Goal: Task Accomplishment & Management: Complete application form

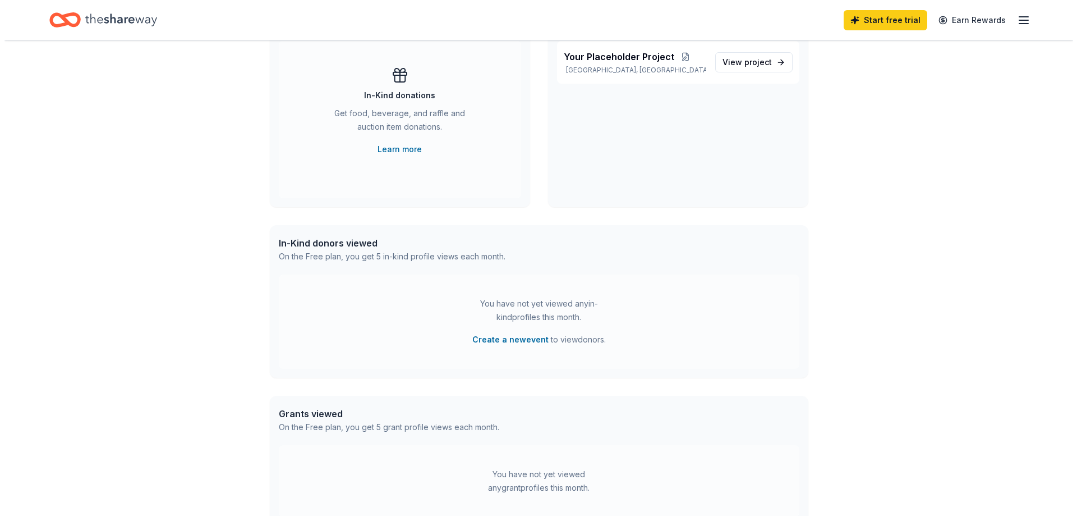
scroll to position [70, 0]
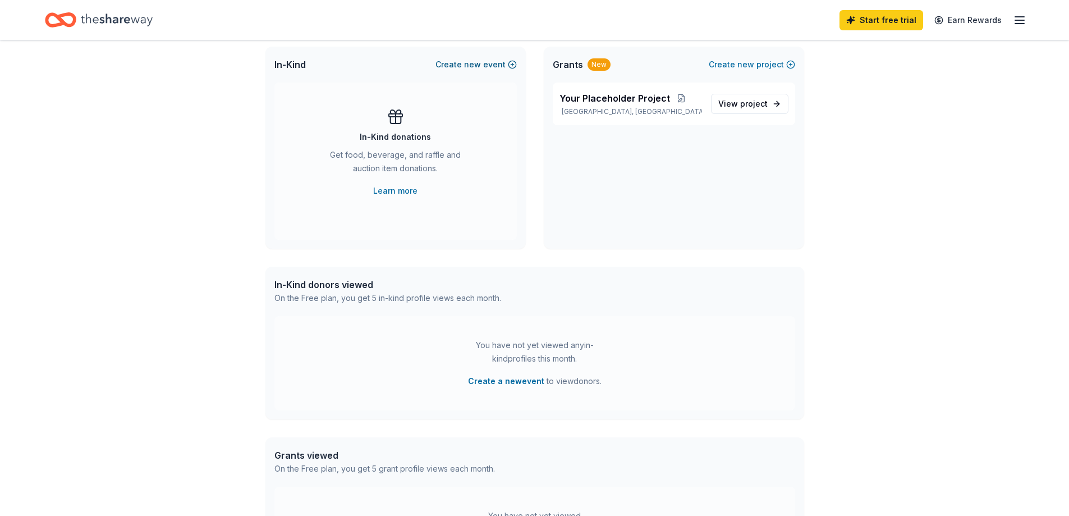
click at [478, 66] on span "new" at bounding box center [472, 64] width 17 height 13
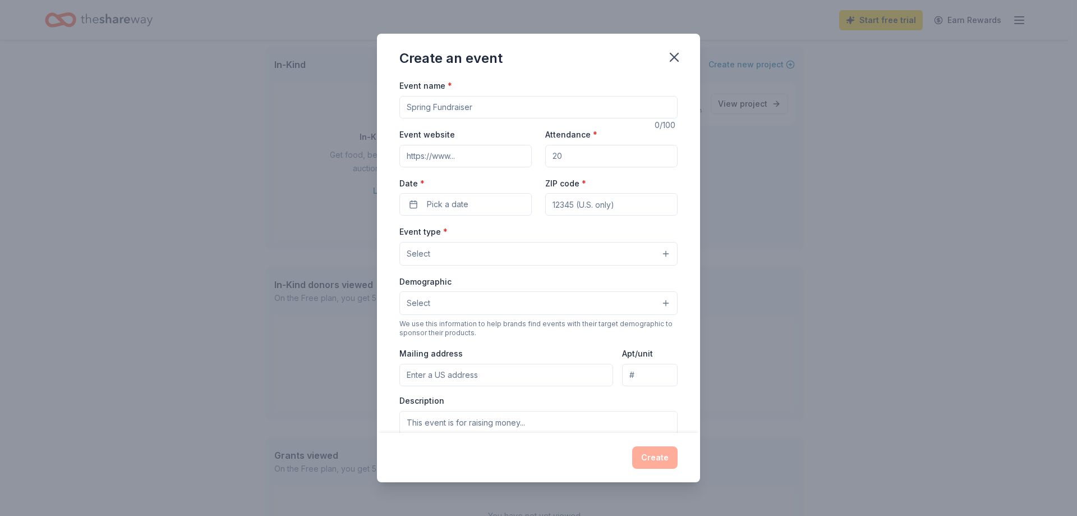
click at [485, 102] on input "Event name *" at bounding box center [539, 107] width 278 height 22
click at [296, 105] on div "Create an event Event name * 0 /100 Event website Attendance * Date * Pick a da…" at bounding box center [538, 258] width 1077 height 516
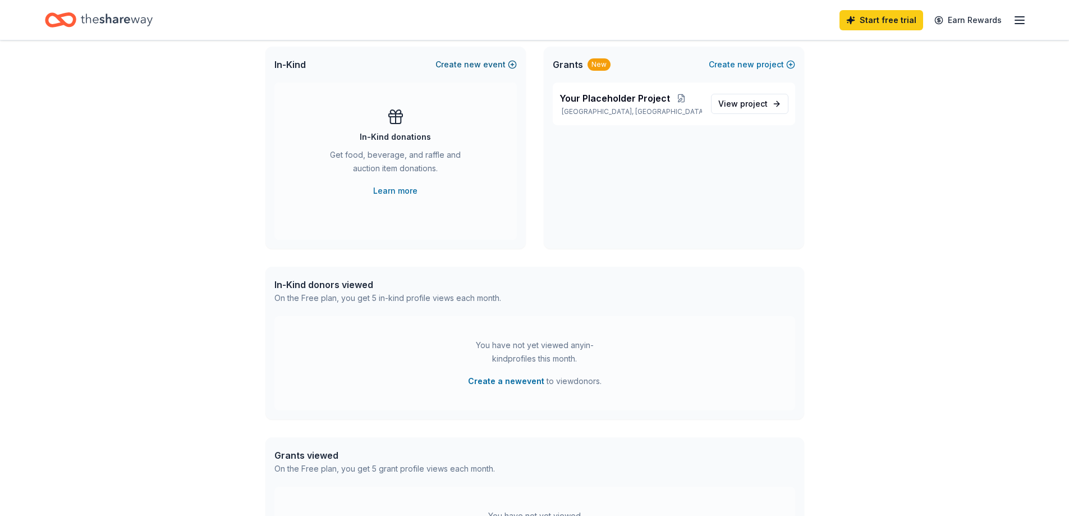
click at [484, 65] on button "Create new event" at bounding box center [475, 64] width 81 height 13
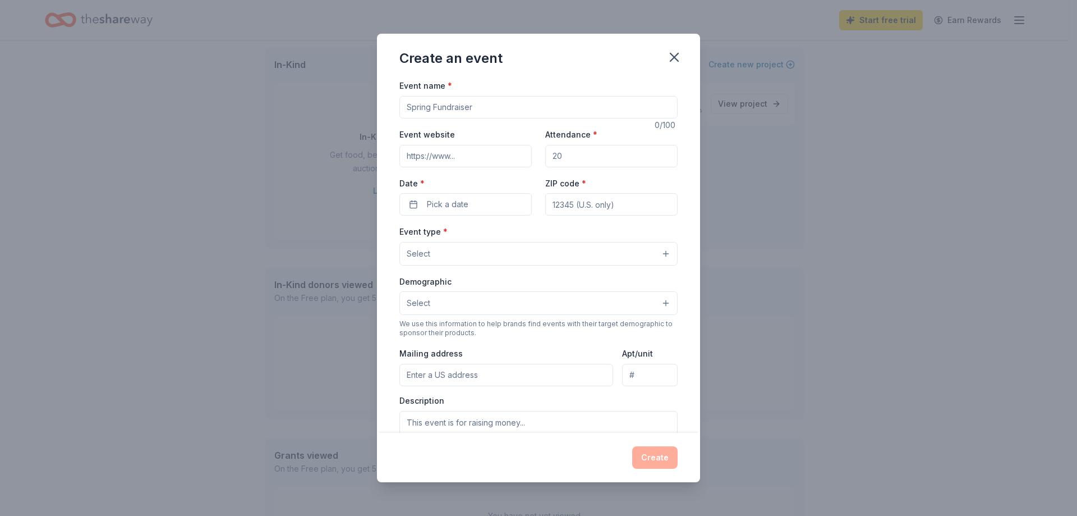
click at [499, 108] on input "Event name *" at bounding box center [539, 107] width 278 height 22
type input "H"
type input "BHCDC Trunk or Treat"
click at [571, 154] on input "Attendance *" at bounding box center [611, 156] width 132 height 22
click at [586, 155] on input "Attendance *" at bounding box center [611, 156] width 132 height 22
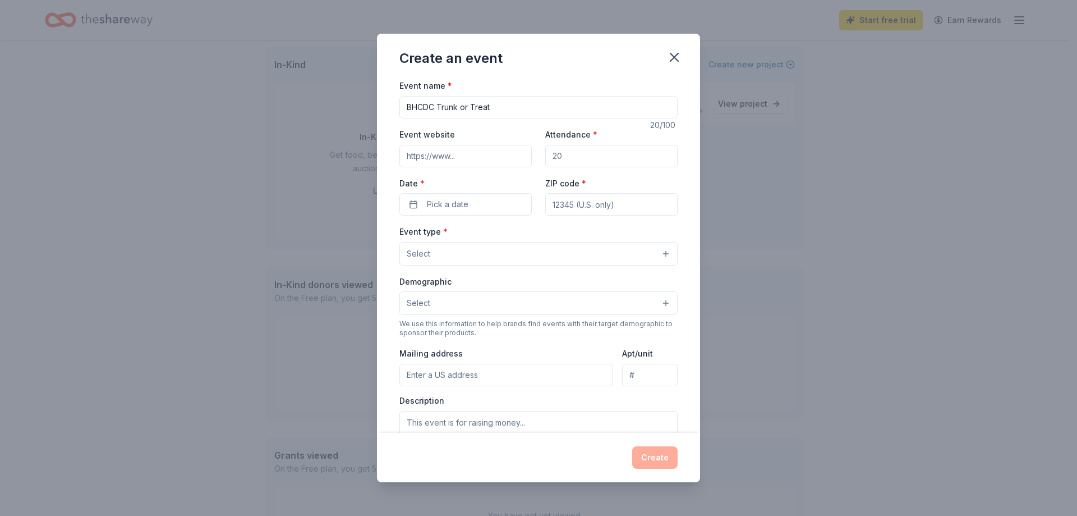
click at [586, 155] on input "Attendance *" at bounding box center [611, 156] width 132 height 22
click at [434, 203] on span "Pick a date" at bounding box center [448, 204] width 42 height 13
click at [409, 374] on button "26" at bounding box center [403, 375] width 20 height 20
click at [582, 235] on div "Event type * Select" at bounding box center [539, 244] width 278 height 41
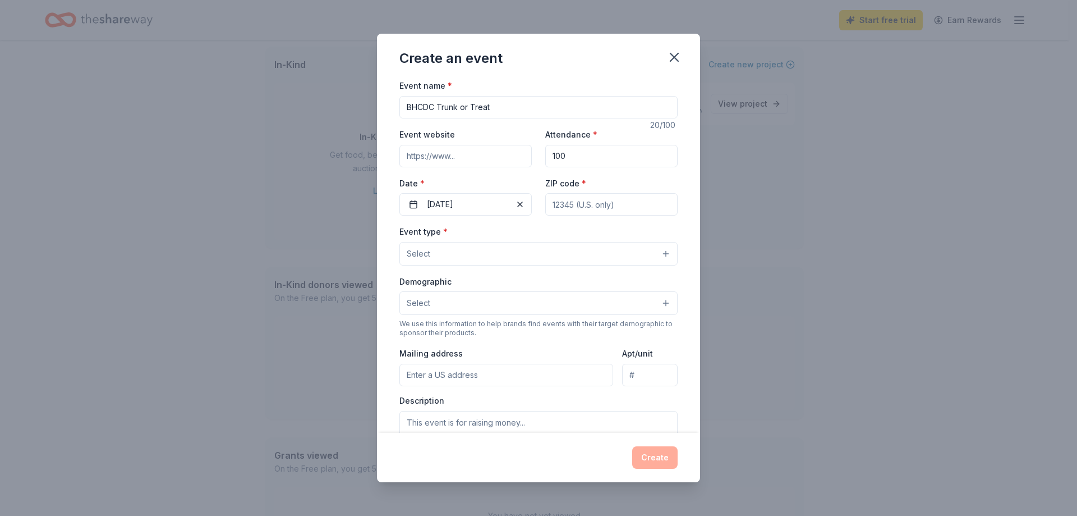
drag, startPoint x: 571, startPoint y: 154, endPoint x: 520, endPoint y: 167, distance: 52.7
click at [520, 167] on div "Event website Attendance * 100 Date * 10/26/2025 ZIP code *" at bounding box center [539, 171] width 278 height 88
type input "200"
click at [464, 246] on button "Select" at bounding box center [539, 254] width 278 height 24
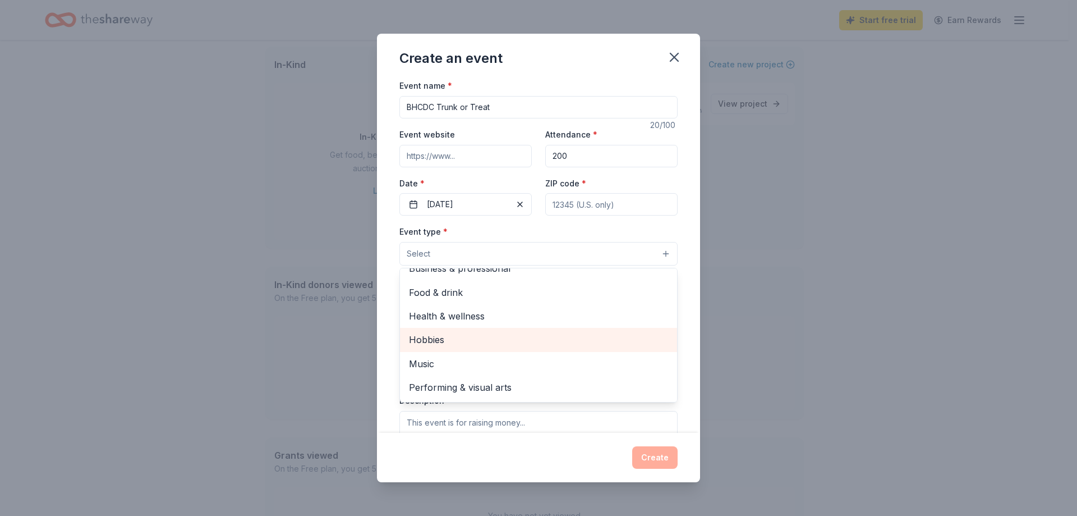
scroll to position [56, 0]
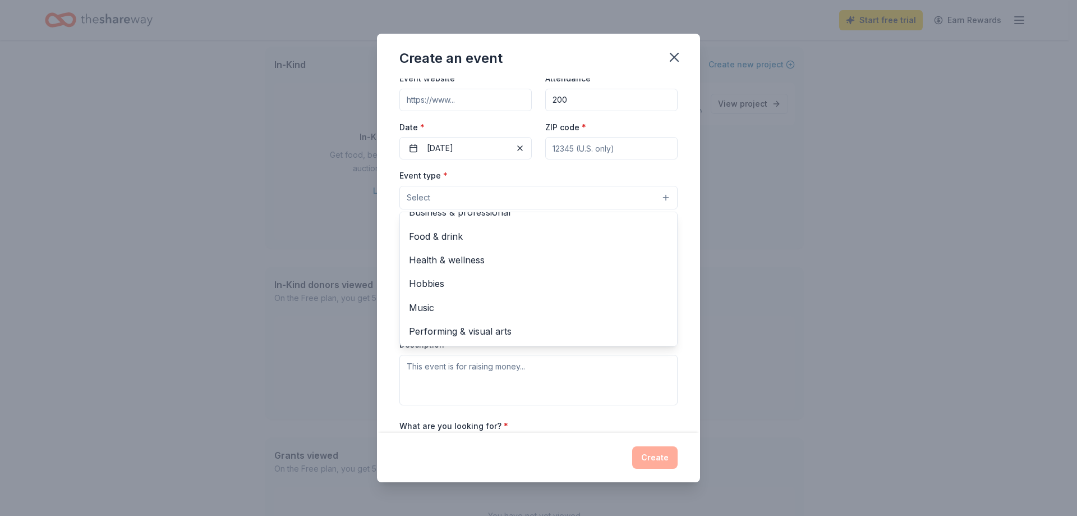
click at [498, 200] on button "Select" at bounding box center [539, 198] width 278 height 24
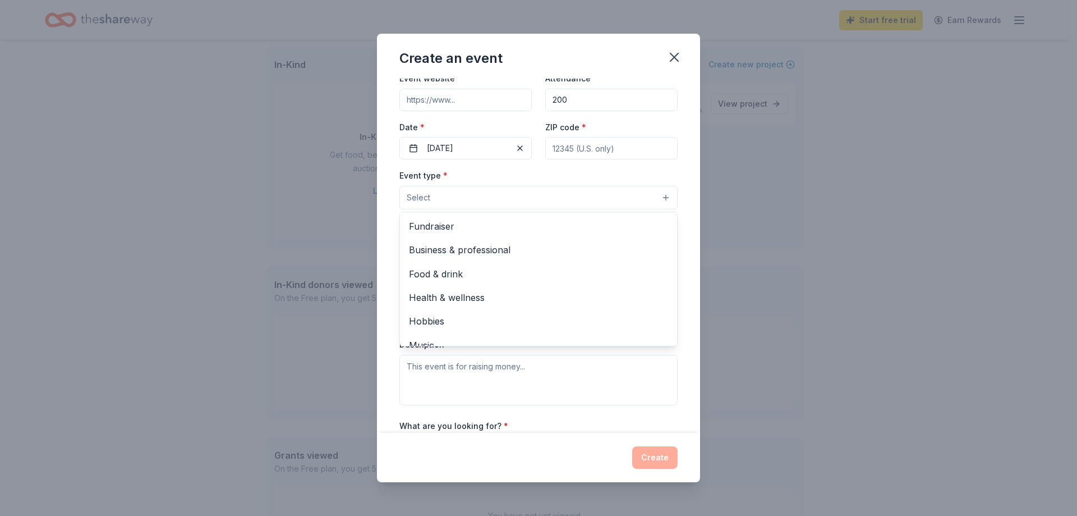
click at [543, 206] on button "Select" at bounding box center [539, 198] width 278 height 24
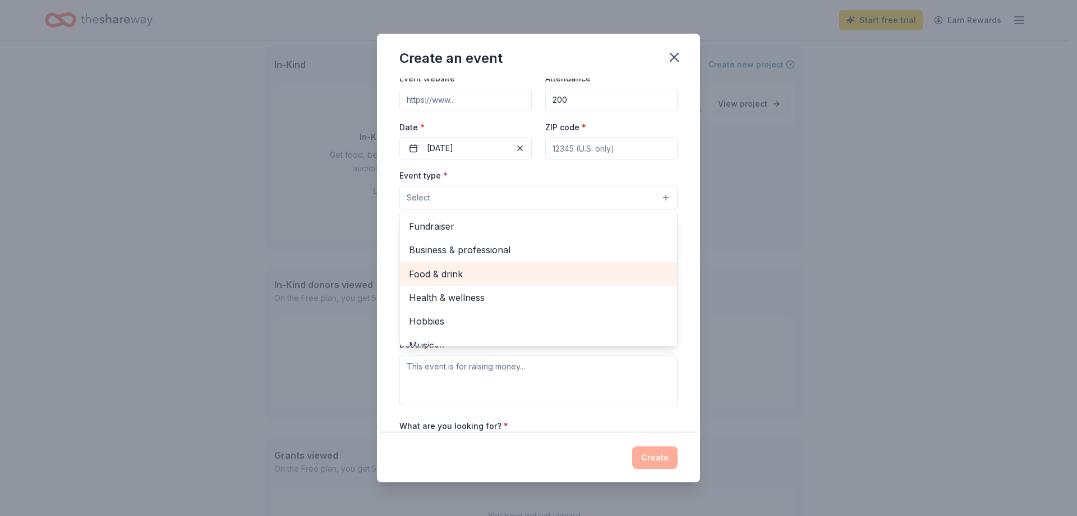
click at [511, 270] on span "Food & drink" at bounding box center [538, 274] width 259 height 15
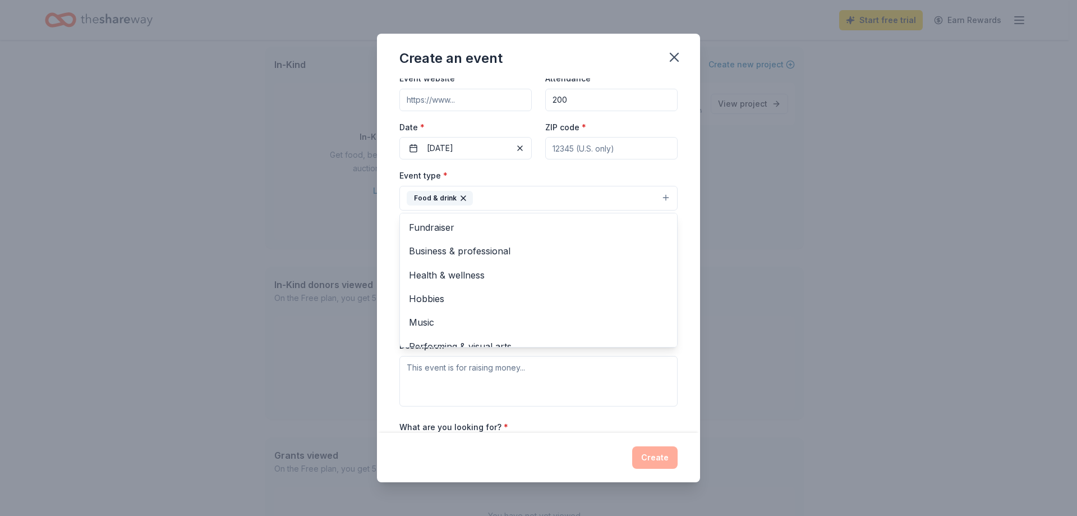
click at [671, 169] on div "Event name * BHCDC Trunk or Treat 20 /100 Event website Attendance * 200 Date *…" at bounding box center [538, 255] width 323 height 353
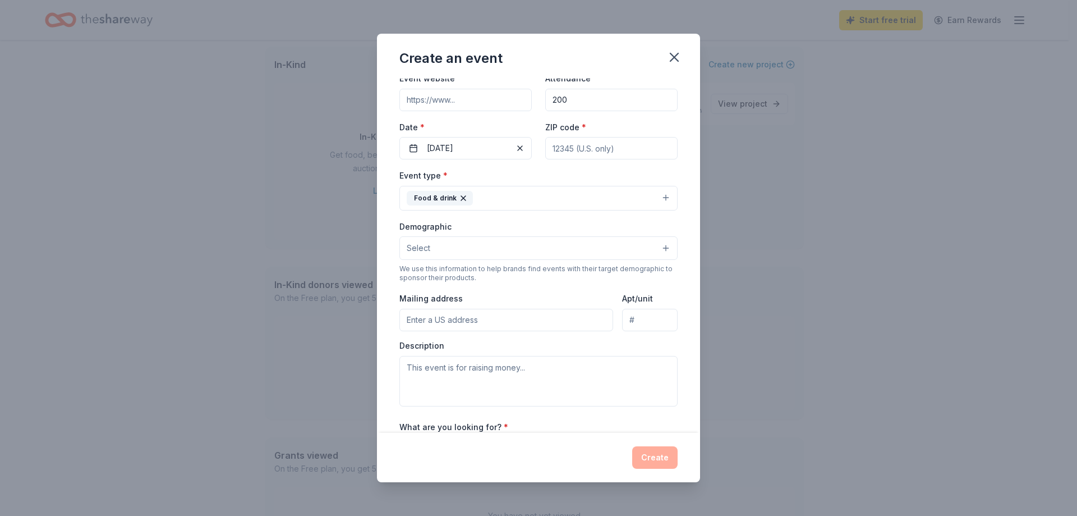
click at [510, 244] on button "Select" at bounding box center [539, 248] width 278 height 24
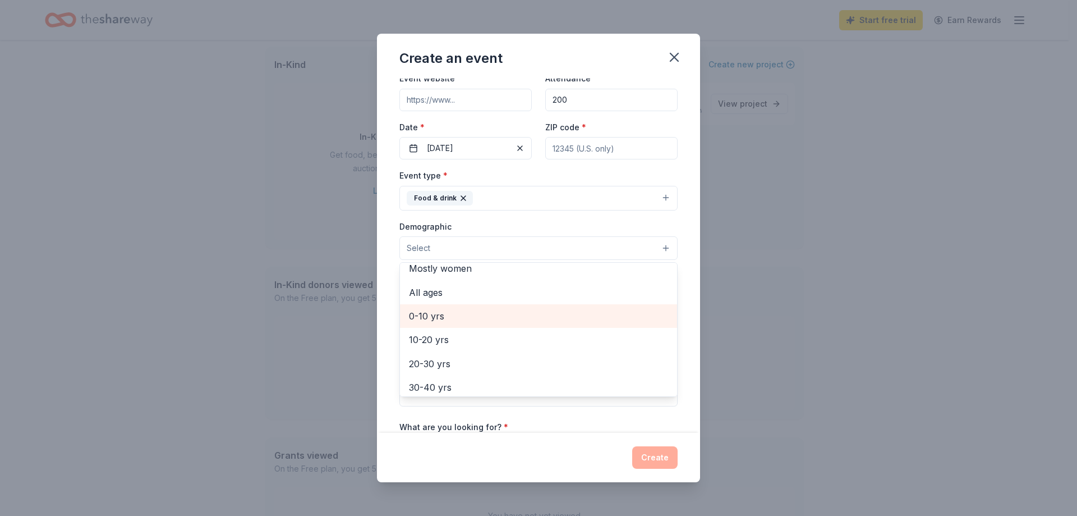
click at [510, 311] on span "0-10 yrs" at bounding box center [538, 316] width 259 height 15
click at [584, 227] on div "Demographic 0-10 yrs All genders Mostly men Mostly women All ages 10-20 yrs 20-…" at bounding box center [539, 240] width 278 height 42
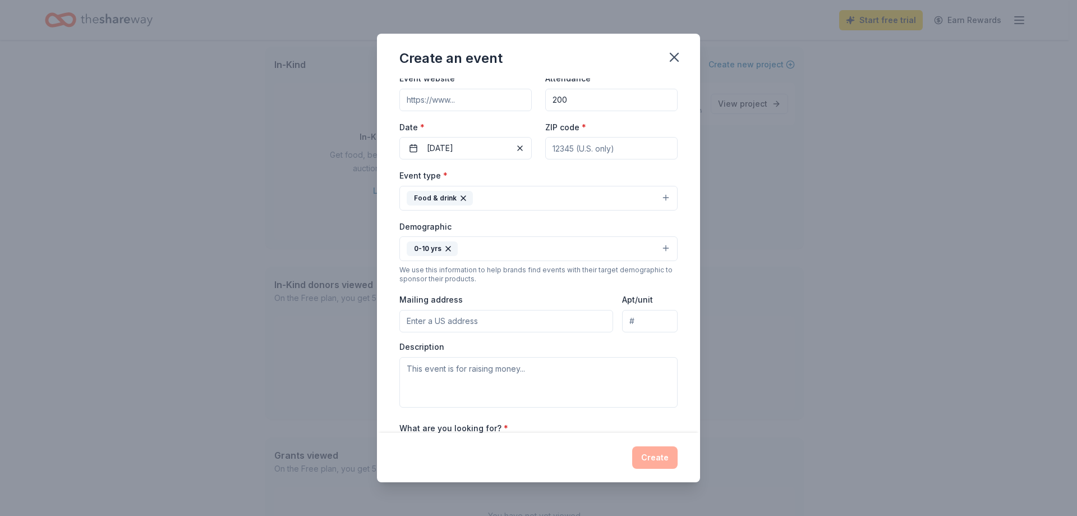
click at [468, 318] on input "Mailing address" at bounding box center [507, 321] width 214 height 22
type input "2025 Florence Avenue"
type input "23836"
type input "Florence Avenue"
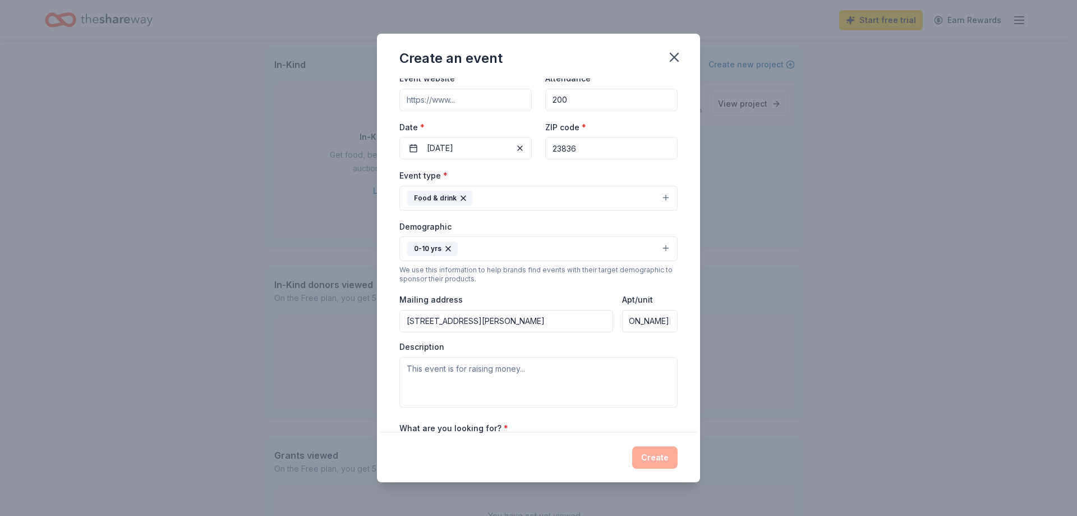
drag, startPoint x: 622, startPoint y: 320, endPoint x: 677, endPoint y: 319, distance: 55.6
click at [677, 319] on div "Event name * BHCDC Trunk or Treat 20 /100 Event website Attendance * 200 Date *…" at bounding box center [538, 255] width 323 height 353
click at [449, 371] on textarea at bounding box center [539, 382] width 278 height 50
drag, startPoint x: 440, startPoint y: 366, endPoint x: 387, endPoint y: 368, distance: 53.9
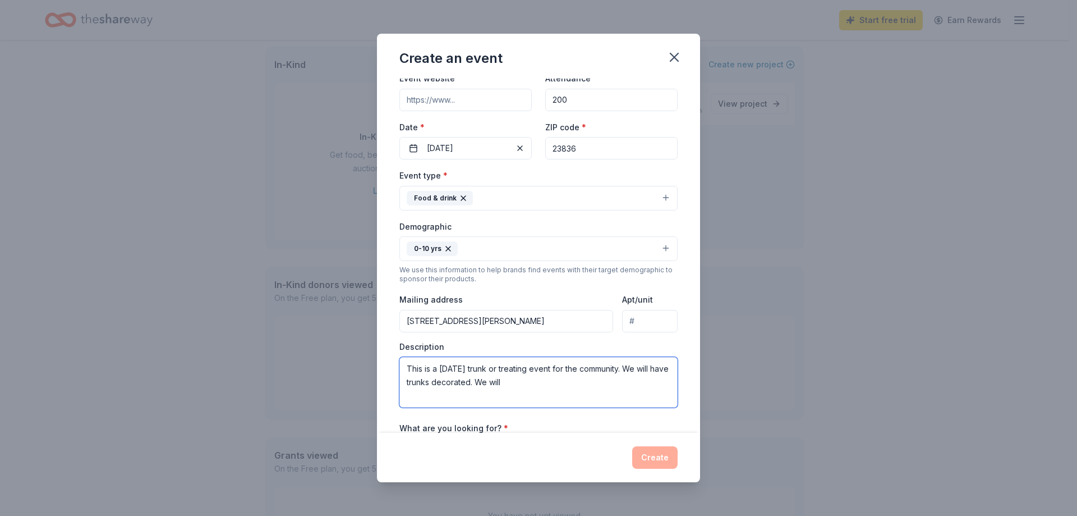
click at [387, 368] on div "Event name * BHCDC Trunk or Treat 20 /100 Event website Attendance * 200 Date *…" at bounding box center [538, 255] width 323 height 353
click at [529, 383] on textarea "Halloween trunk or treating event for the community. We will have trunks decora…" at bounding box center [539, 382] width 278 height 50
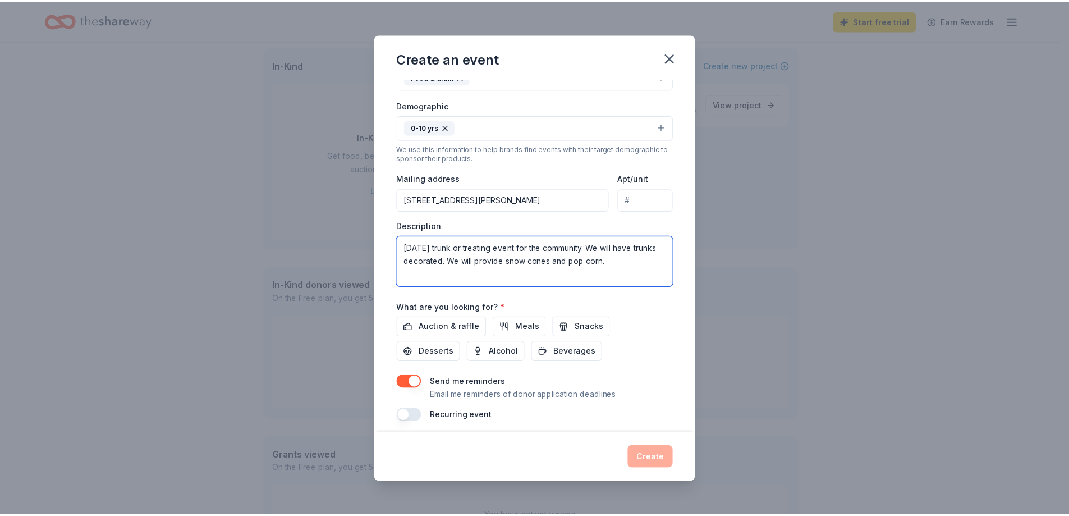
scroll to position [185, 0]
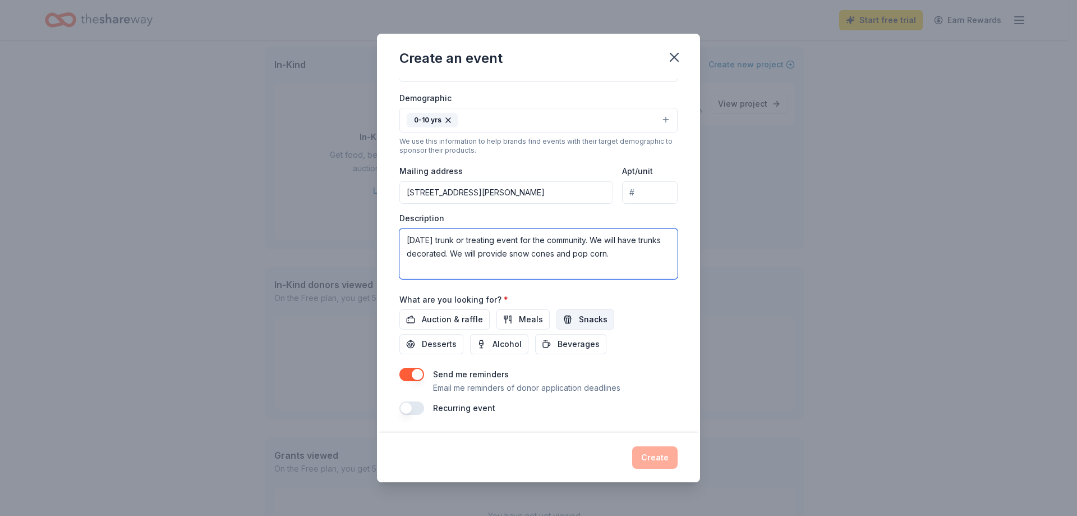
type textarea "Halloween trunk or treating event for the community. We will have trunks decora…"
click at [579, 319] on span "Snacks" at bounding box center [593, 319] width 29 height 13
click at [554, 339] on button "Beverages" at bounding box center [570, 344] width 71 height 20
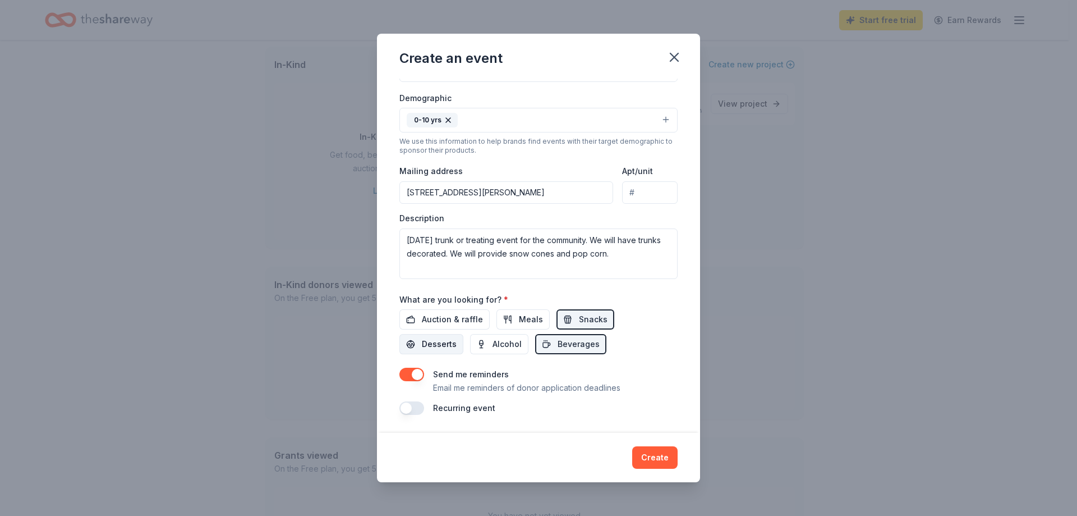
click at [441, 347] on span "Desserts" at bounding box center [439, 343] width 35 height 13
click at [651, 456] on button "Create" at bounding box center [654, 457] width 45 height 22
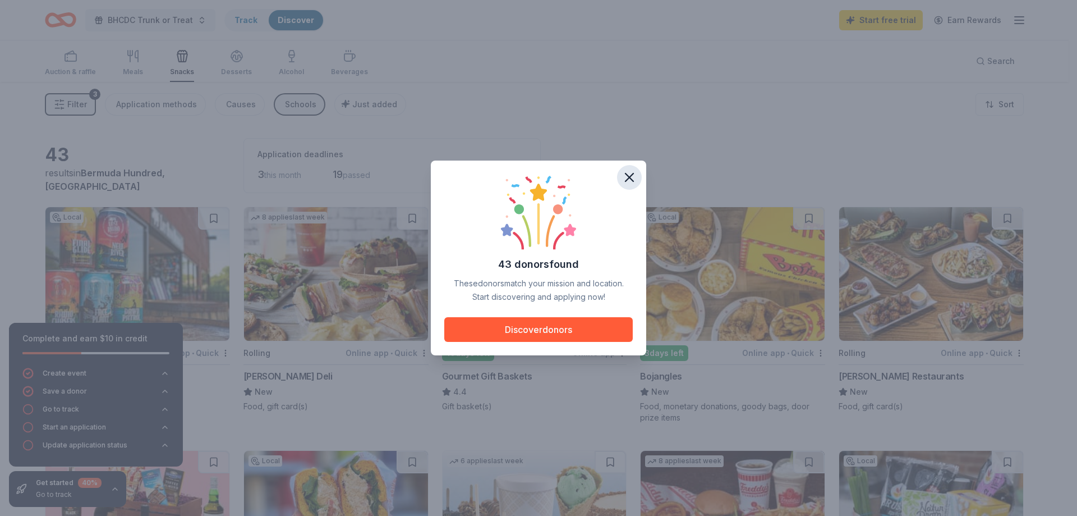
click at [635, 176] on icon "button" at bounding box center [630, 177] width 16 height 16
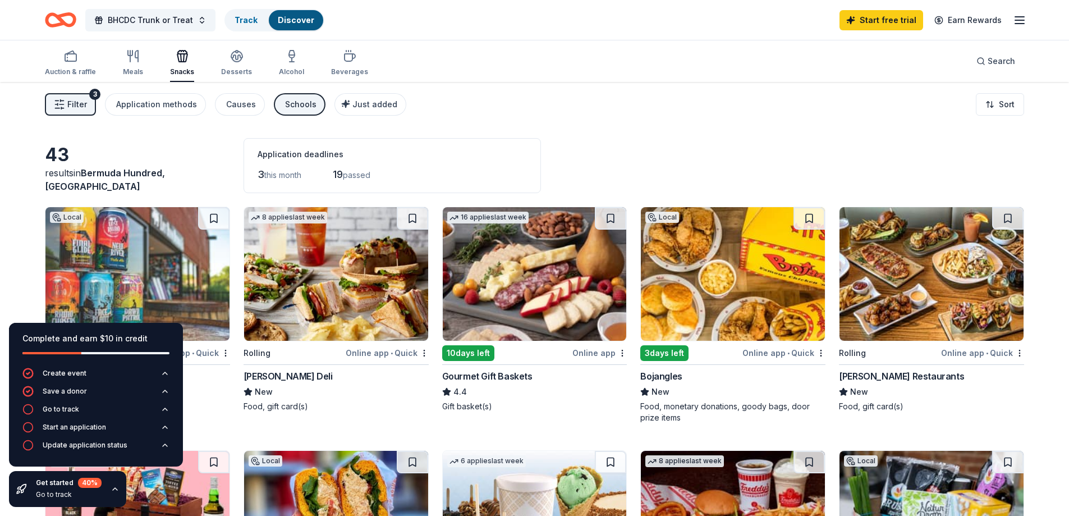
click at [696, 145] on div "43 results in Bermuda Hundred, VA Application deadlines 3 this month 19 passed" at bounding box center [534, 165] width 979 height 55
click at [293, 21] on link "Discover" at bounding box center [296, 20] width 36 height 10
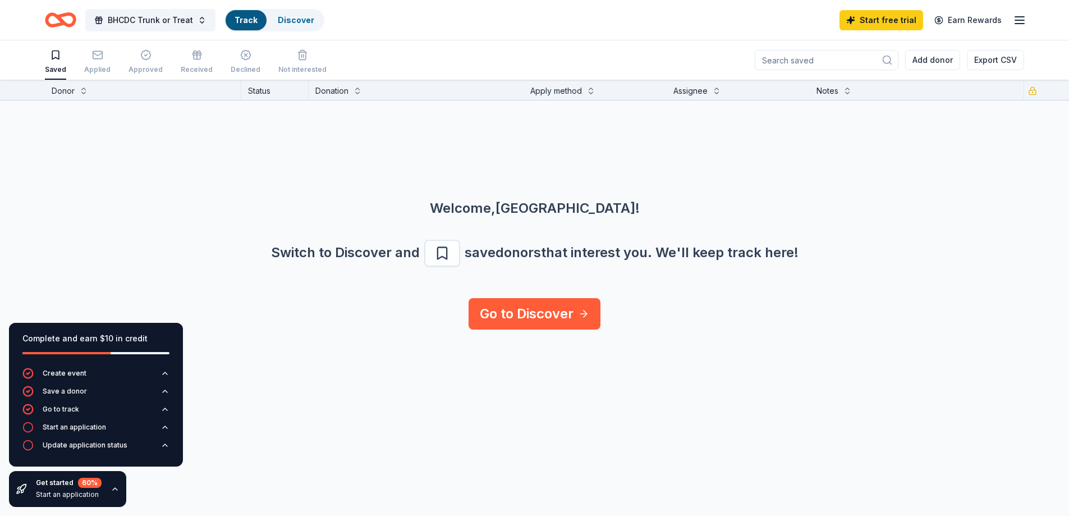
scroll to position [1, 0]
click at [270, 376] on div "Complete and earn $10 in credit Create event Save a donor Go to track Start an …" at bounding box center [534, 297] width 1069 height 437
click at [522, 311] on link "Go to Discover" at bounding box center [535, 312] width 132 height 31
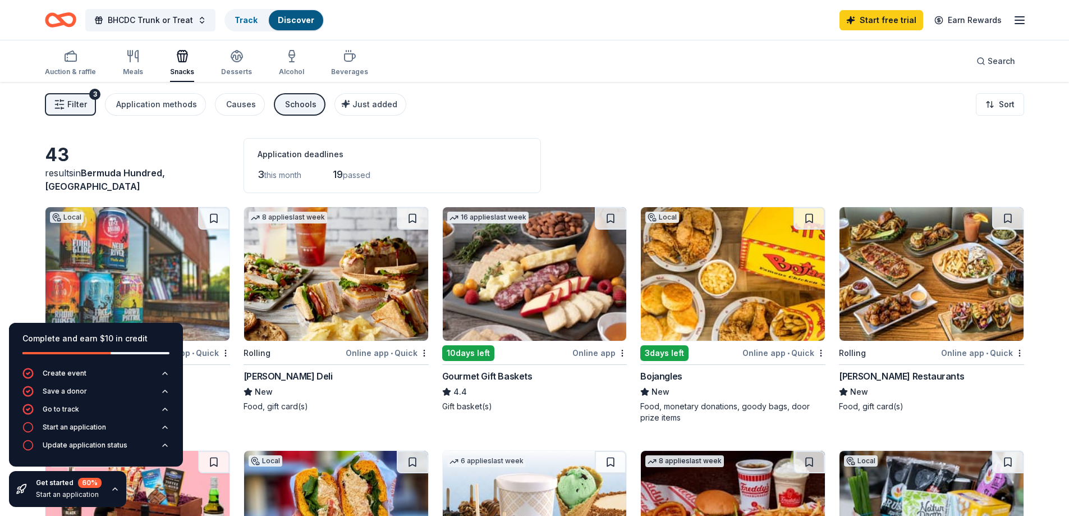
click at [1021, 22] on icon "button" at bounding box center [1019, 19] width 13 height 13
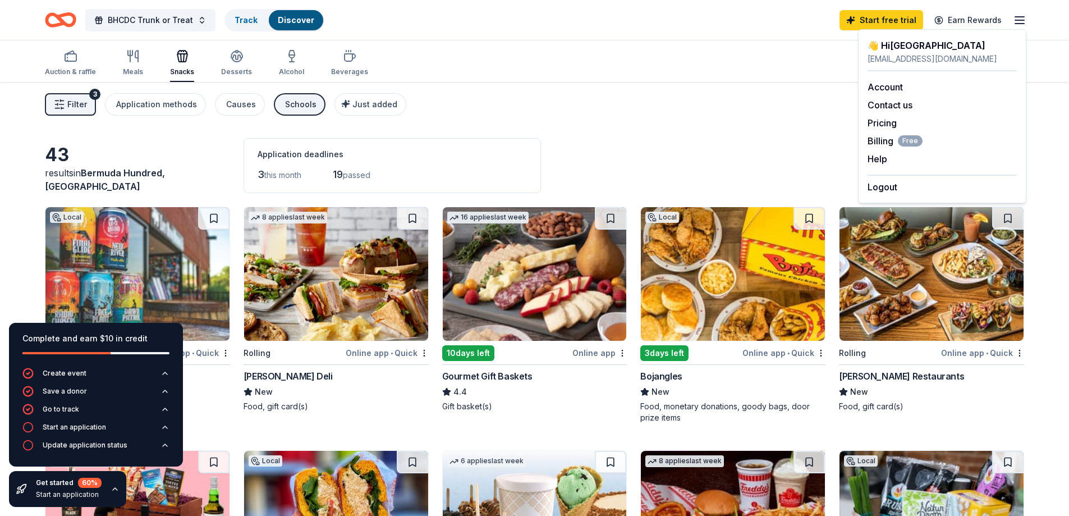
click at [715, 124] on div "Filter 3 Application methods Causes Schools Just added Sort" at bounding box center [534, 104] width 1069 height 45
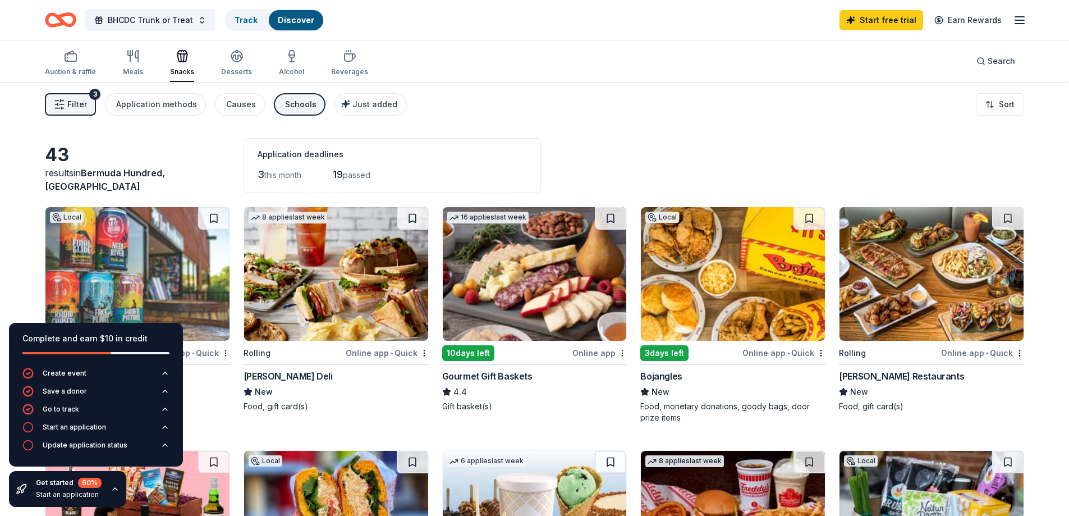
click at [76, 105] on span "Filter" at bounding box center [77, 104] width 20 height 13
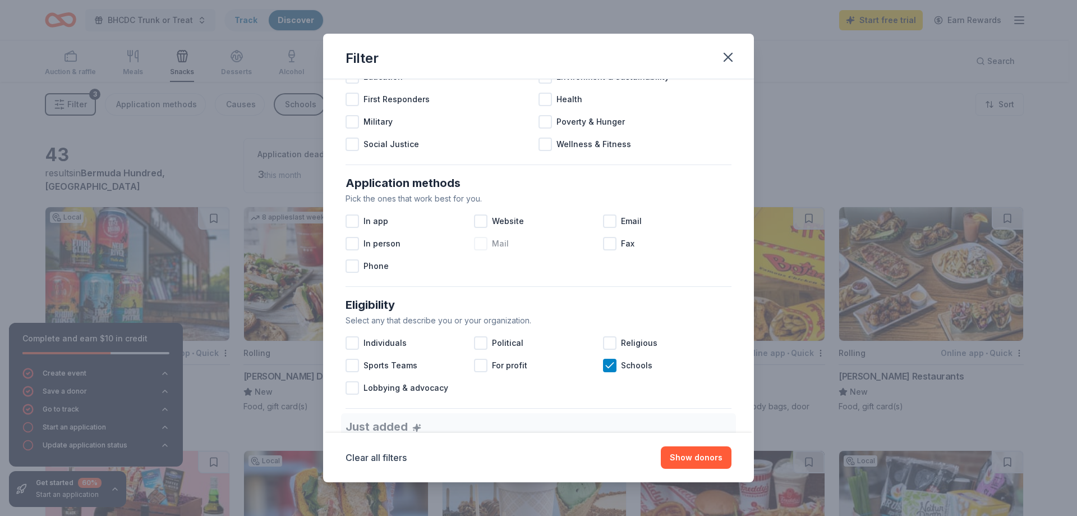
scroll to position [168, 0]
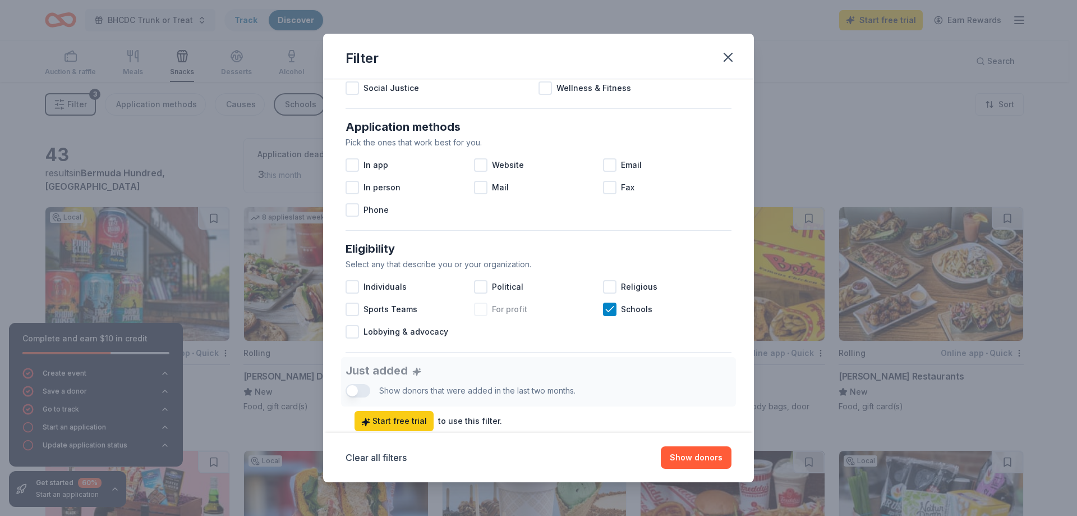
click at [481, 307] on div at bounding box center [480, 308] width 13 height 13
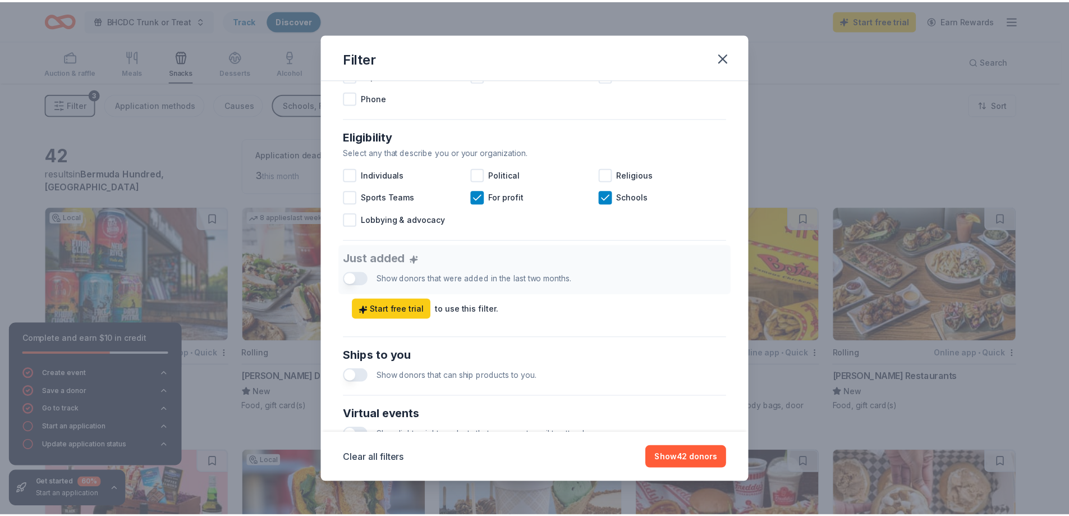
scroll to position [393, 0]
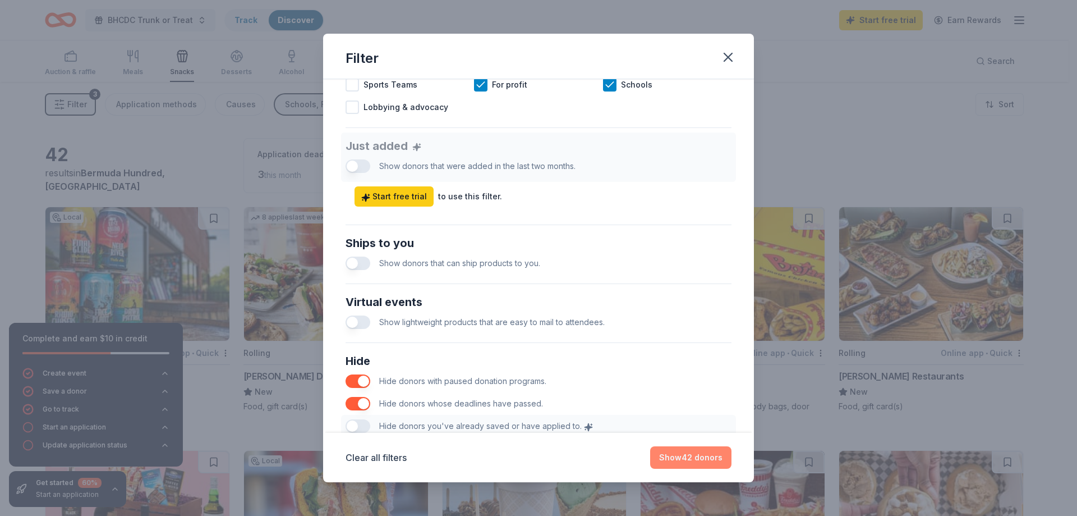
click at [693, 459] on button "Show 42 donors" at bounding box center [690, 457] width 81 height 22
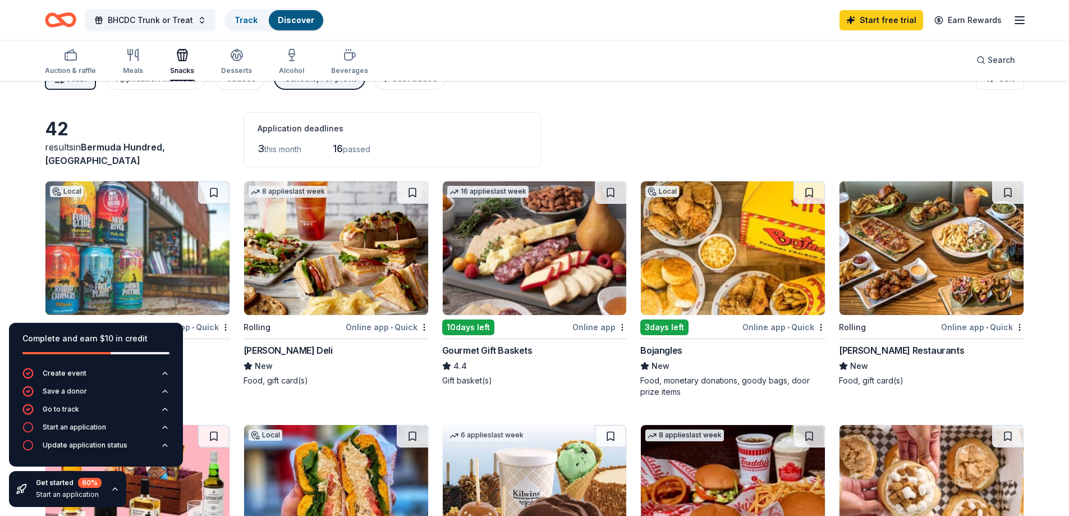
scroll to position [0, 0]
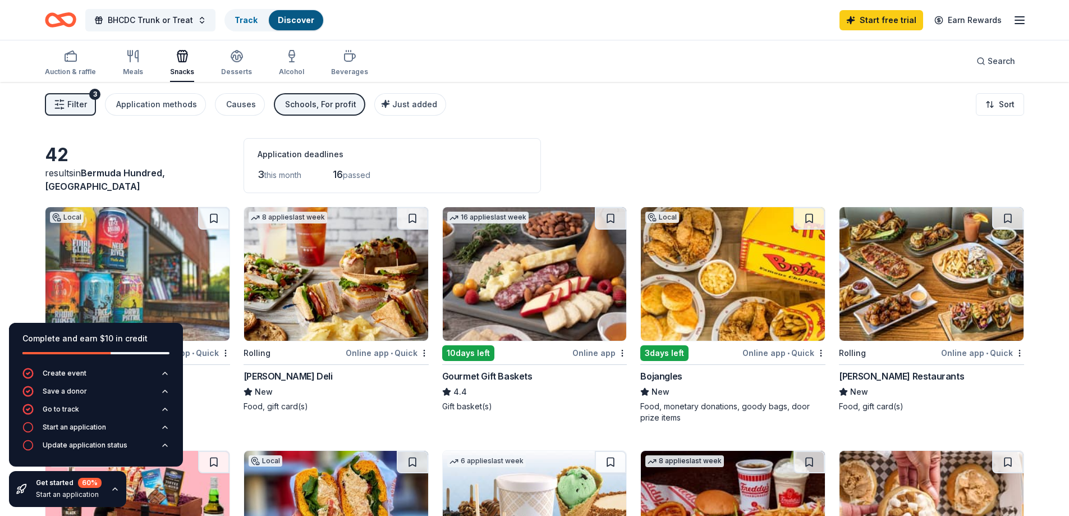
click at [319, 105] on div "Schools, For profit" at bounding box center [320, 104] width 71 height 13
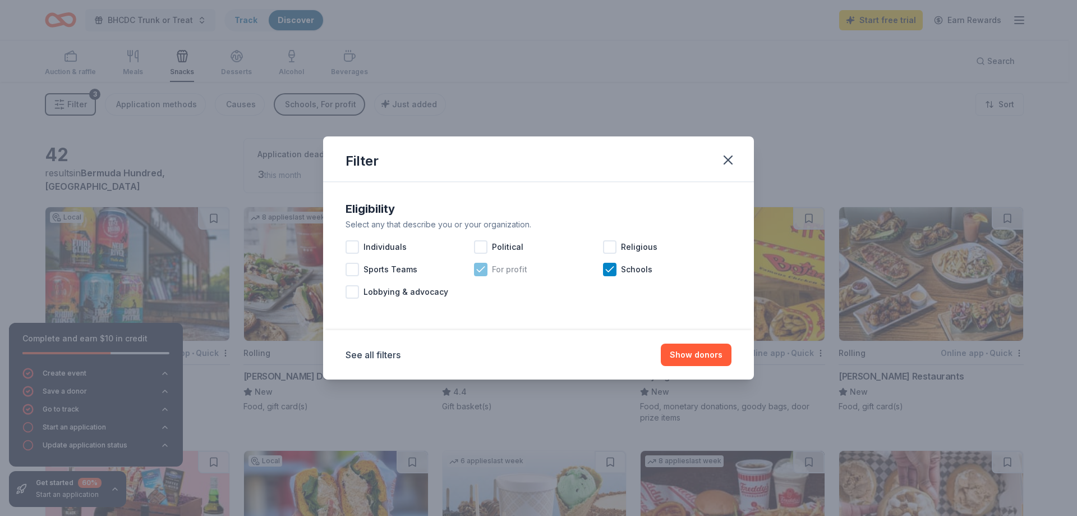
click at [483, 273] on icon at bounding box center [480, 269] width 11 height 11
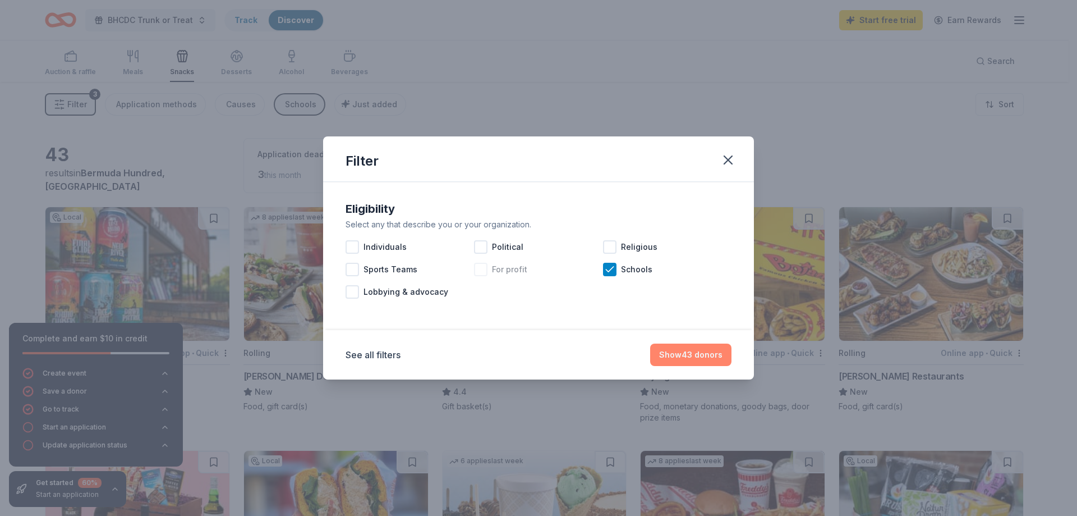
click at [669, 357] on button "Show 43 donors" at bounding box center [690, 354] width 81 height 22
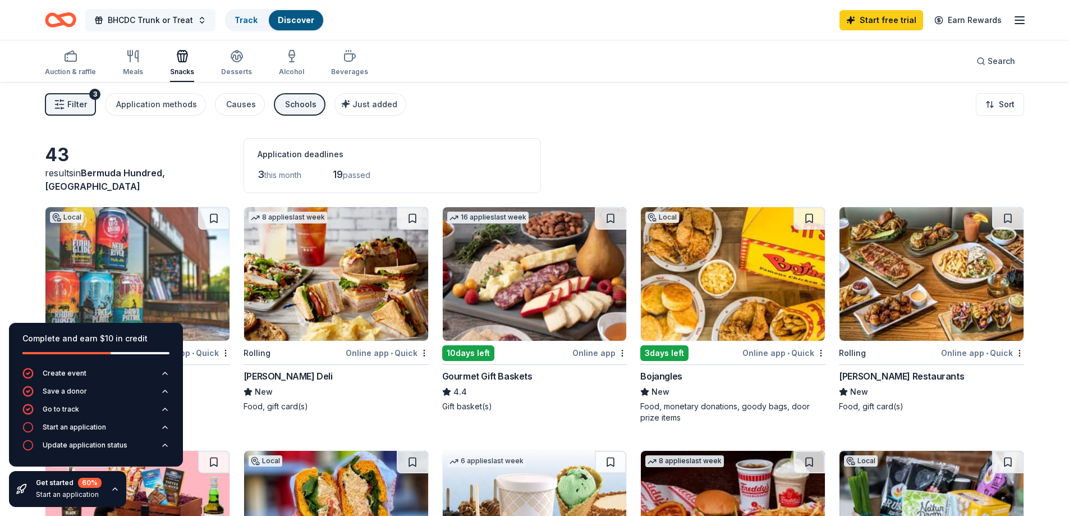
click at [195, 22] on button "BHCDC Trunk or Treat" at bounding box center [150, 20] width 130 height 22
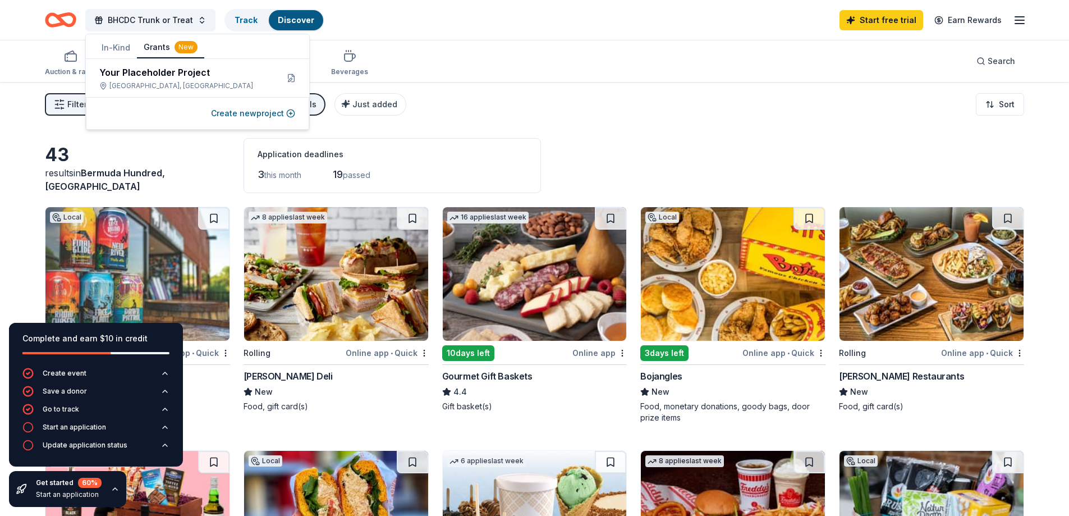
click at [159, 47] on button "Grants New" at bounding box center [170, 47] width 67 height 21
click at [193, 72] on div "Your Placeholder Project" at bounding box center [183, 72] width 169 height 13
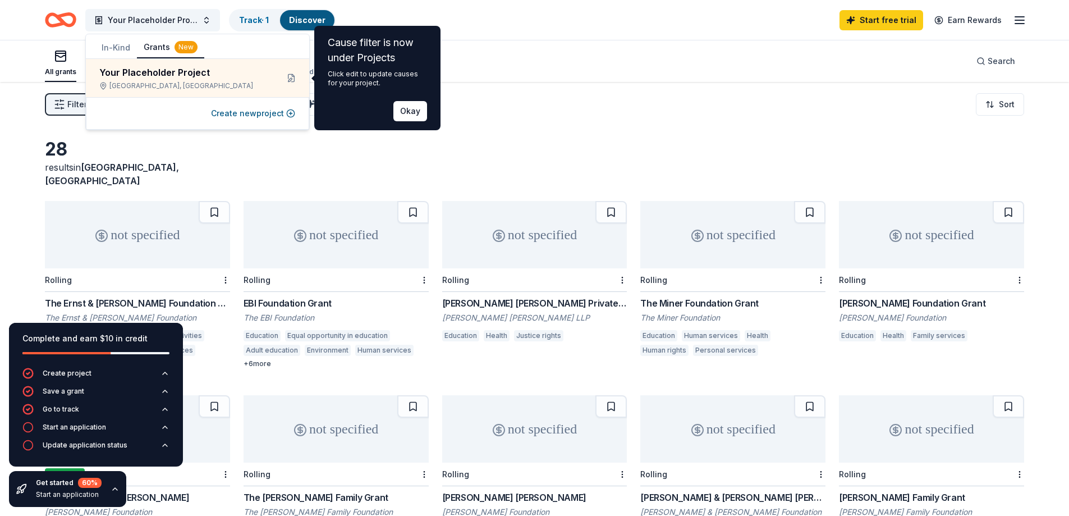
click at [593, 88] on div "Filter 1 Eligibility Other CyberGrants Local Sort" at bounding box center [534, 104] width 1069 height 45
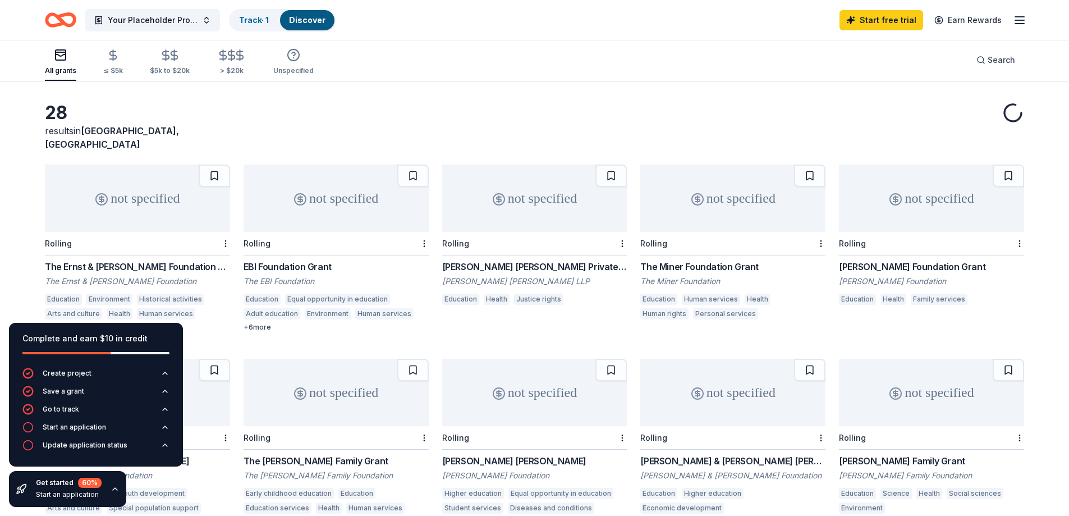
scroll to position [56, 0]
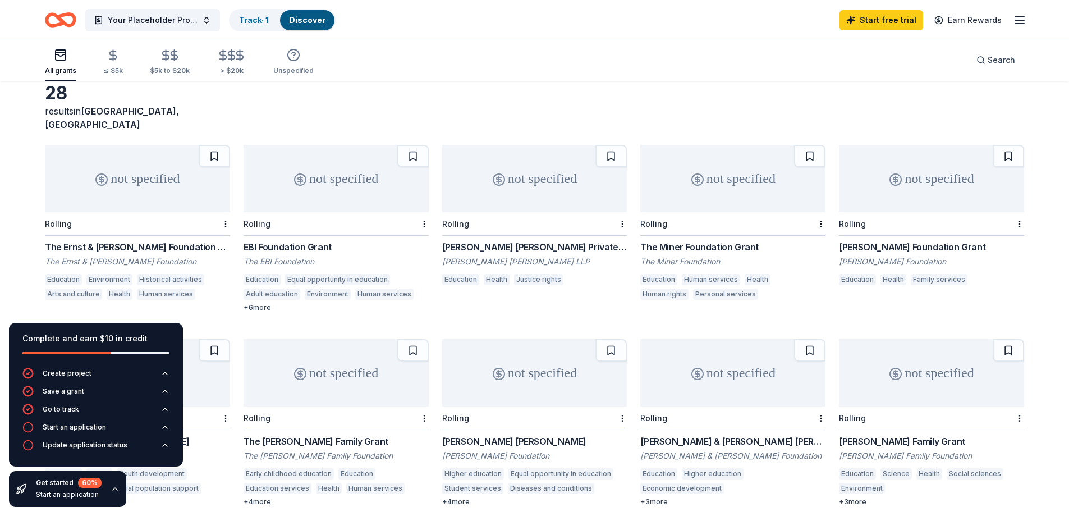
click at [111, 493] on div "Get started 60 % Start an application" at bounding box center [67, 489] width 117 height 36
click at [112, 489] on icon "button" at bounding box center [115, 488] width 9 height 9
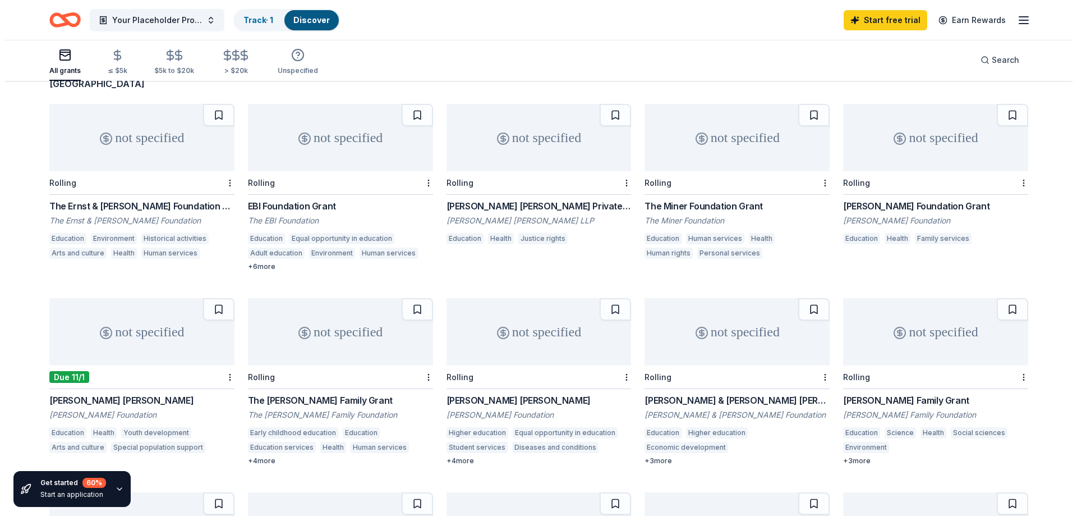
scroll to position [0, 0]
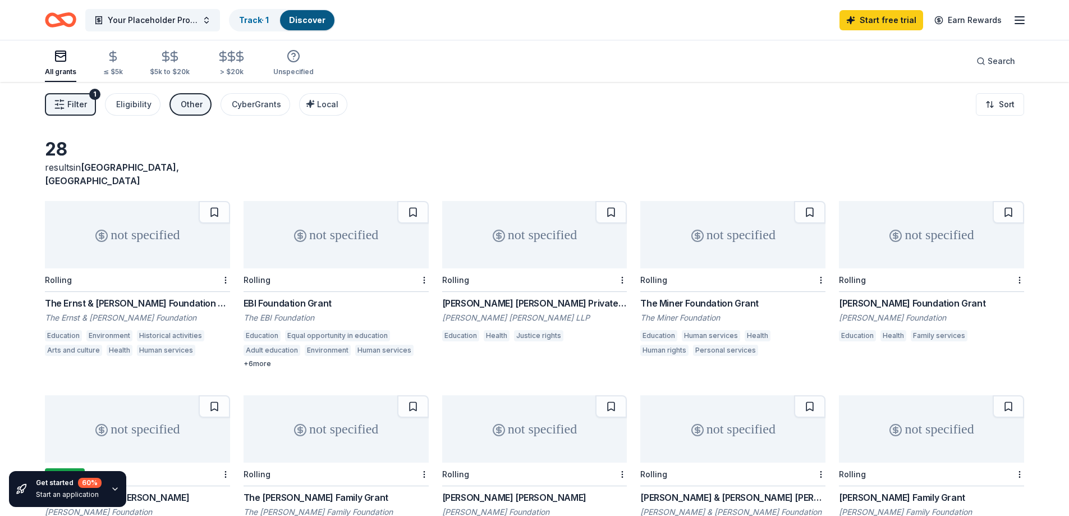
click at [84, 103] on span "Filter" at bounding box center [77, 104] width 20 height 13
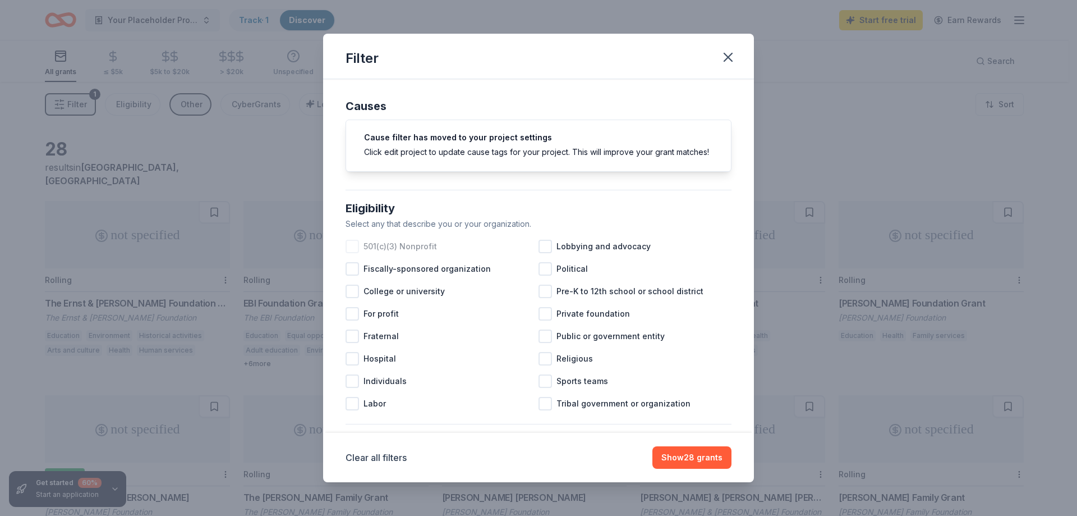
click at [356, 253] on div at bounding box center [352, 246] width 13 height 13
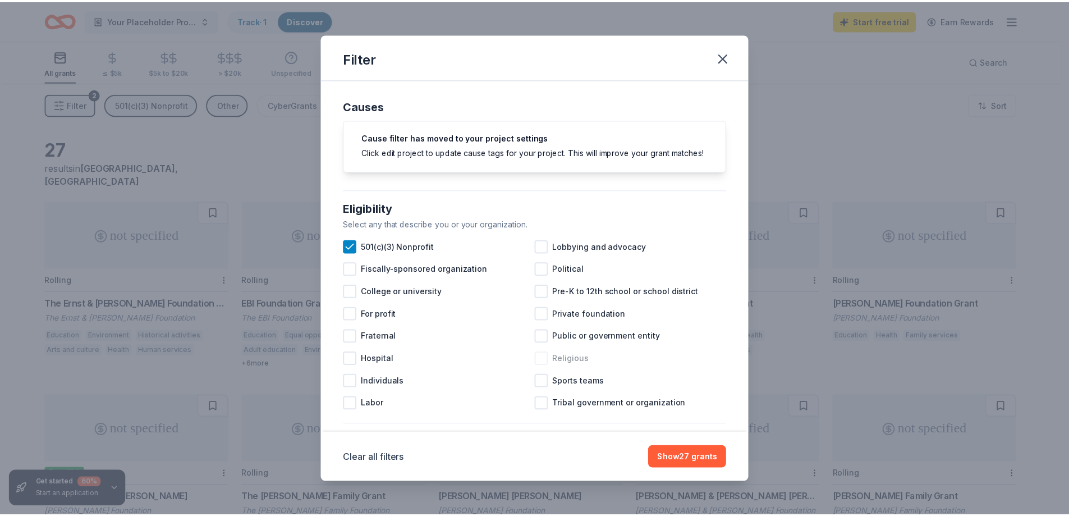
scroll to position [56, 0]
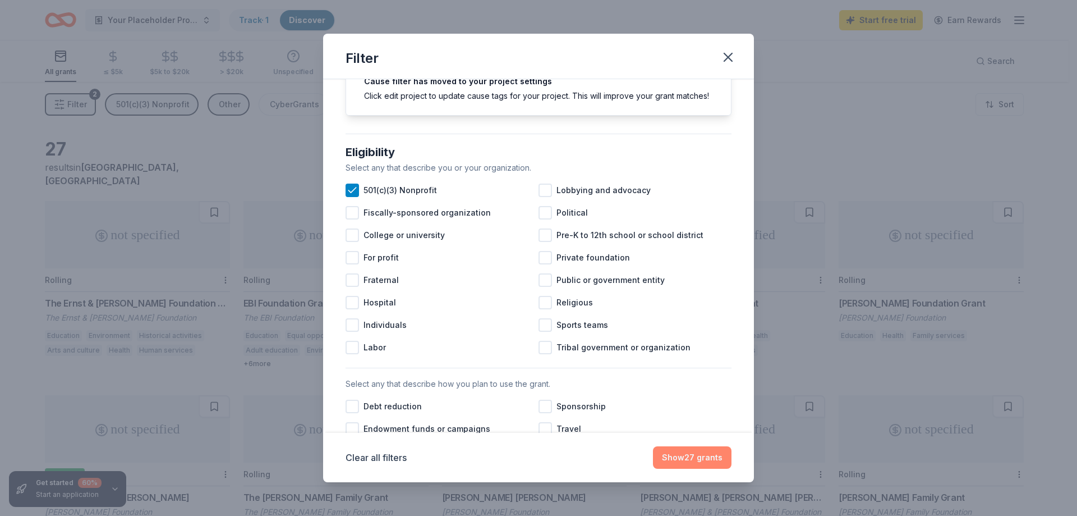
click at [707, 454] on button "Show 27 grants" at bounding box center [692, 457] width 79 height 22
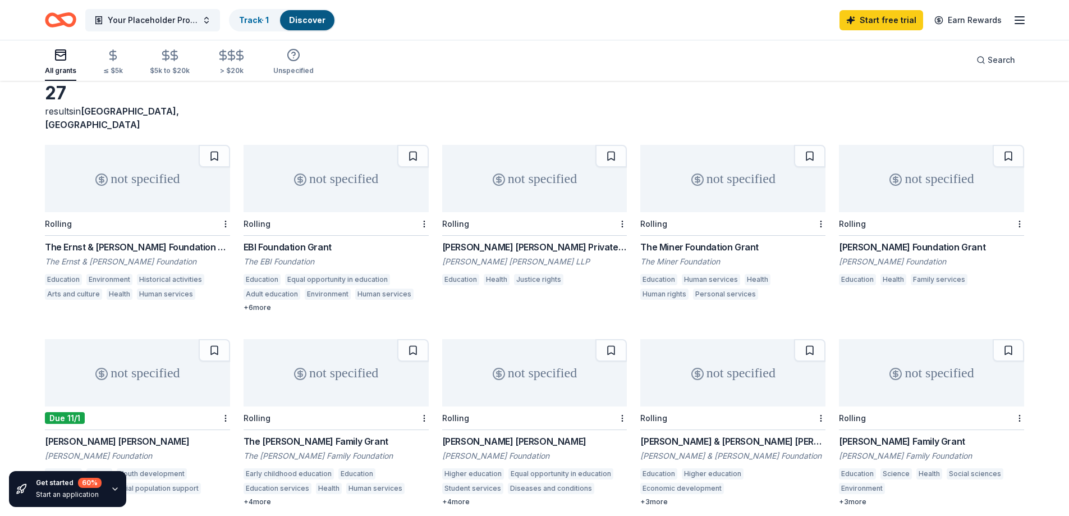
click at [159, 186] on div "not specified" at bounding box center [137, 178] width 185 height 67
click at [324, 184] on div "not specified" at bounding box center [336, 178] width 185 height 67
click at [565, 178] on div "not specified" at bounding box center [534, 178] width 185 height 67
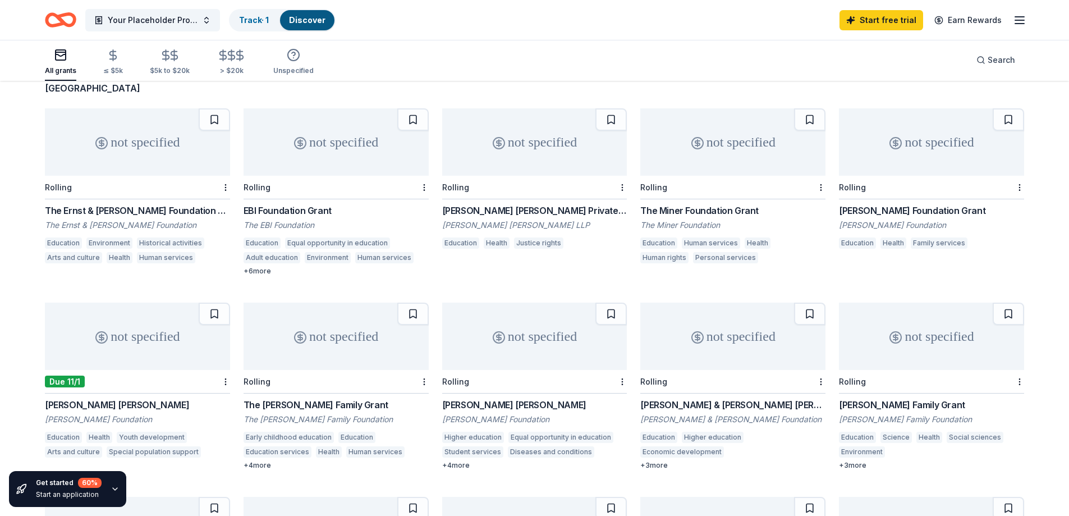
scroll to position [112, 0]
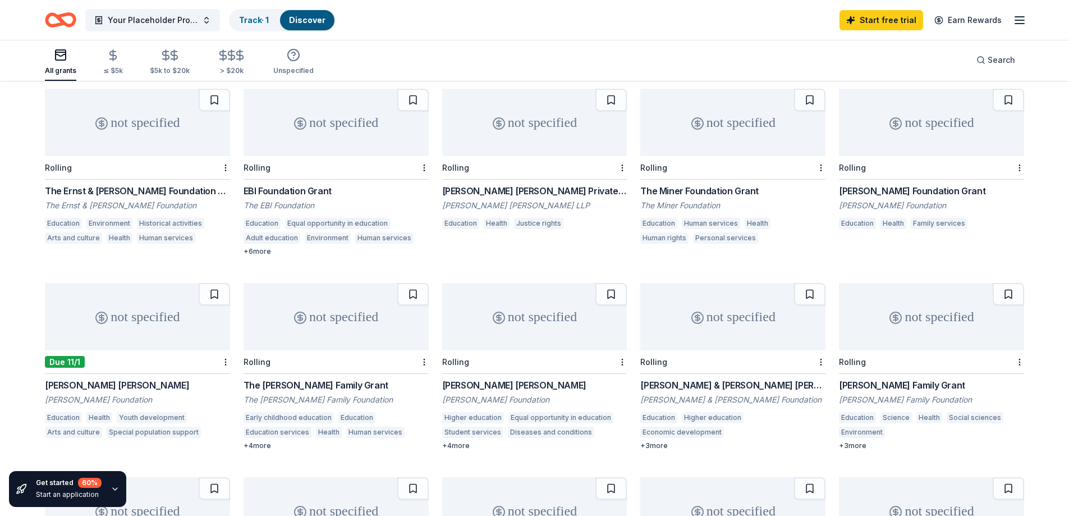
click at [336, 302] on div "not specified" at bounding box center [336, 316] width 185 height 67
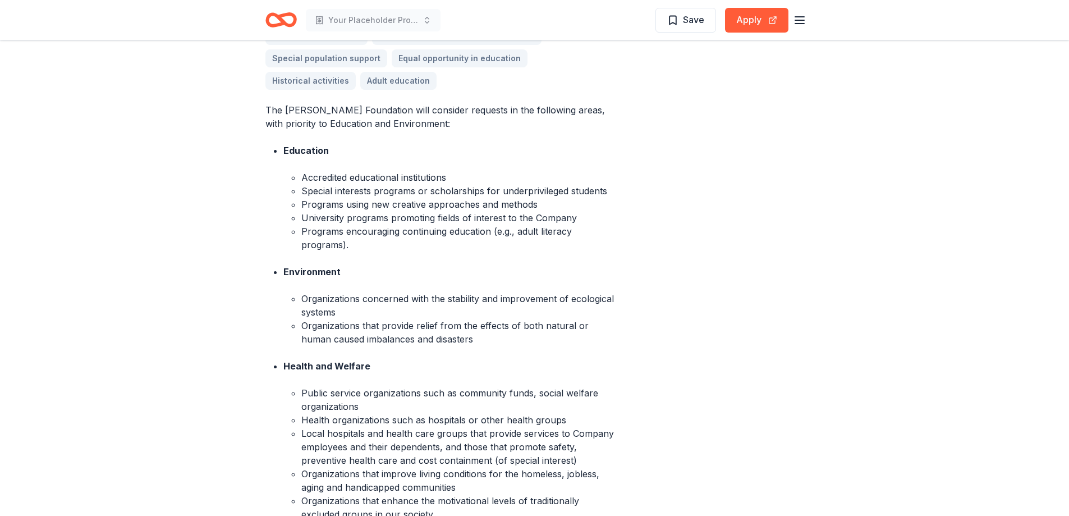
scroll to position [393, 0]
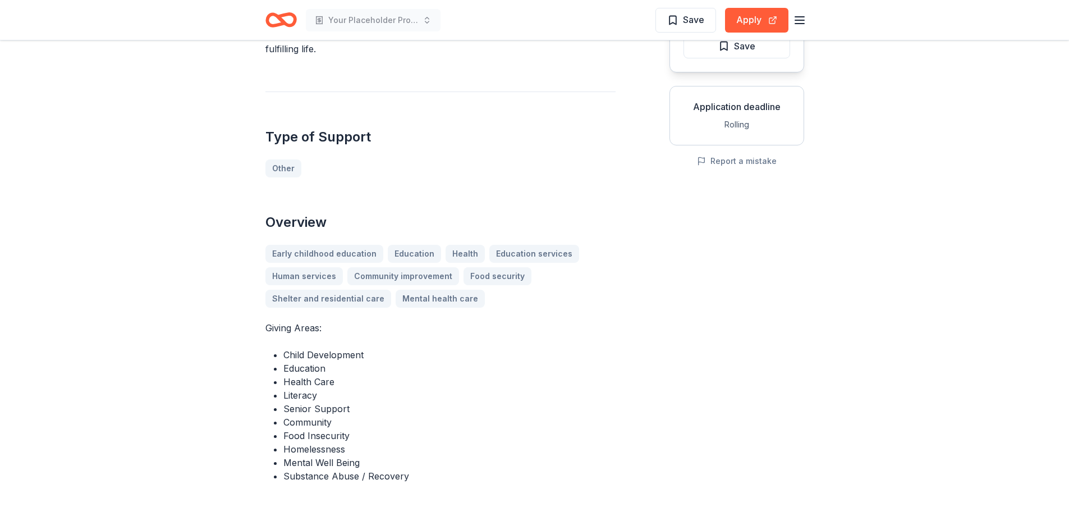
scroll to position [112, 0]
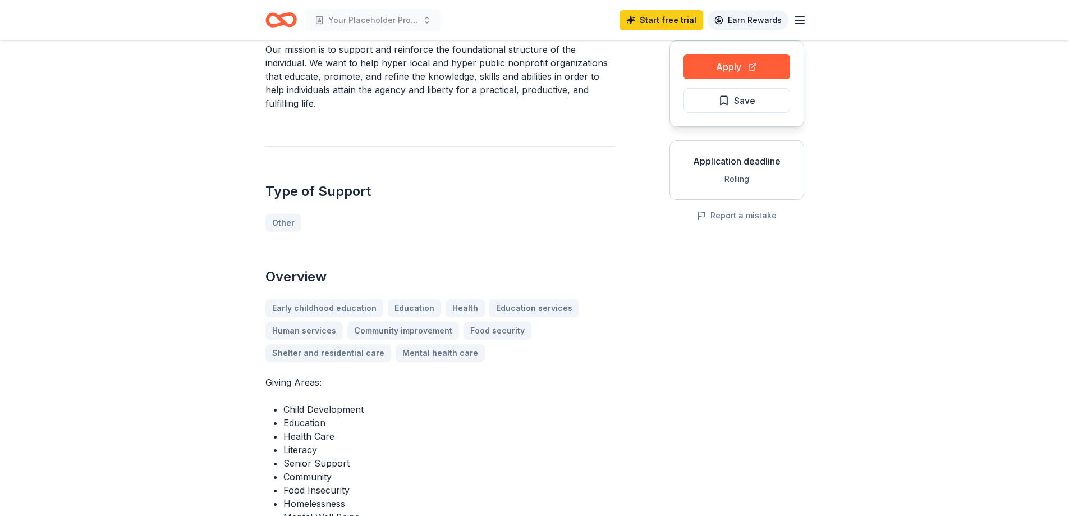
click at [737, 22] on link "Earn Rewards" at bounding box center [748, 20] width 81 height 20
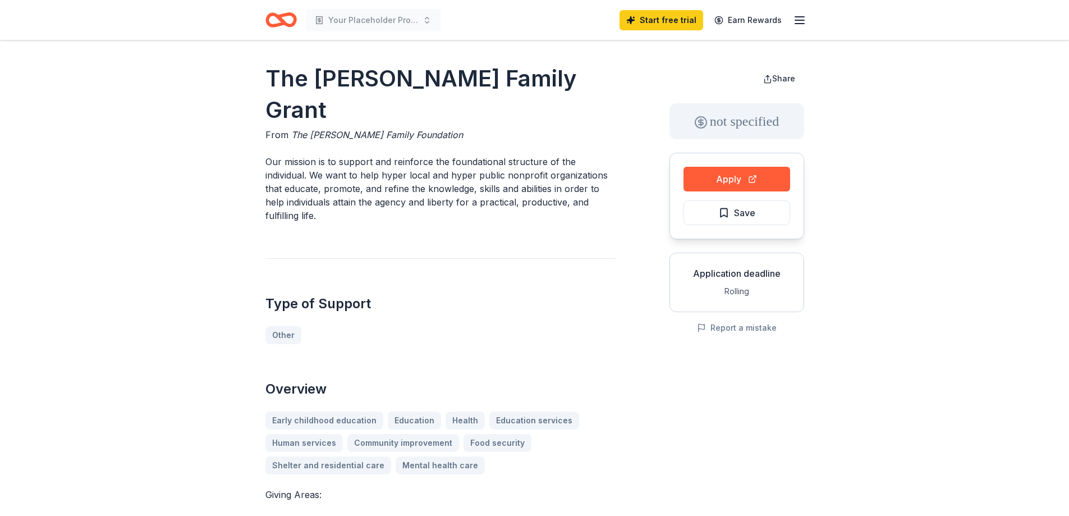
scroll to position [112, 0]
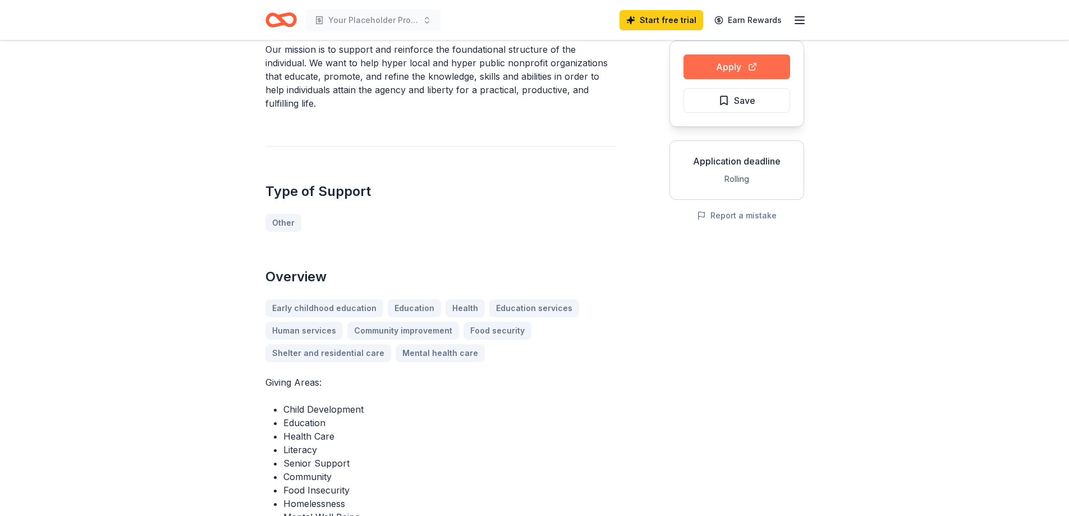
click at [745, 67] on button "Apply" at bounding box center [736, 66] width 107 height 25
click at [740, 99] on span "Save" at bounding box center [744, 100] width 21 height 15
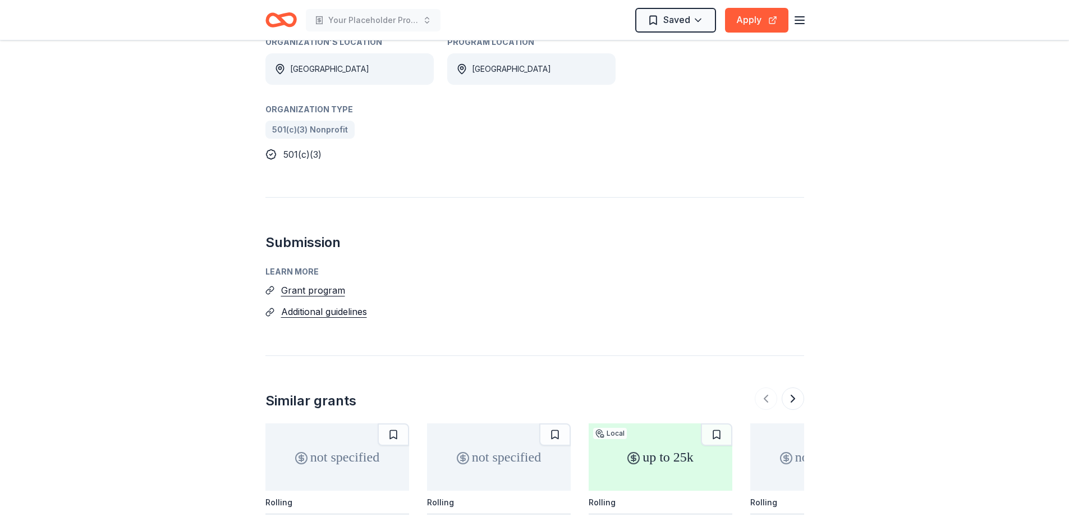
scroll to position [786, 0]
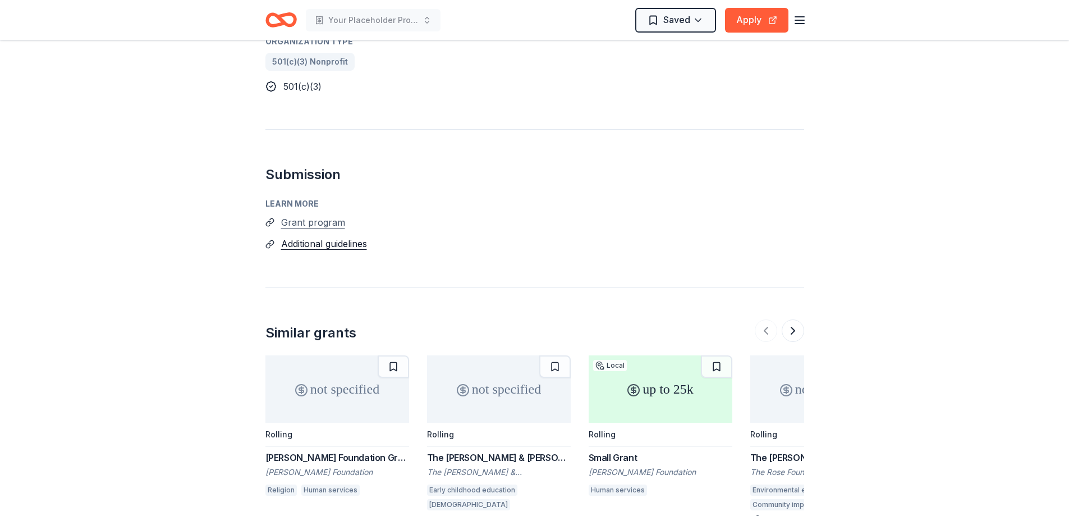
click at [296, 215] on button "Grant program" at bounding box center [313, 222] width 64 height 15
